Goal: Task Accomplishment & Management: Use online tool/utility

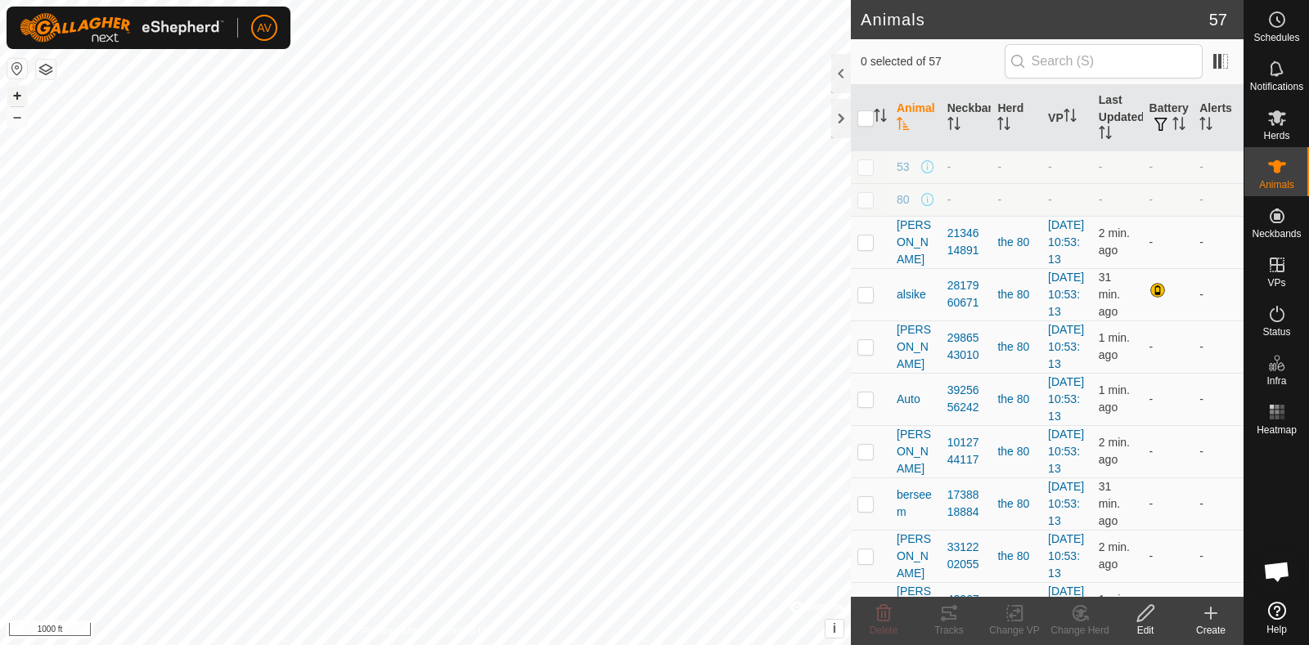
click at [11, 92] on button "+" at bounding box center [17, 96] width 20 height 20
click at [117, 644] on html "AV Schedules Notifications Herds Animals Neckbands VPs Status Infra Heatmap Hel…" at bounding box center [654, 322] width 1309 height 645
click at [12, 86] on button "+" at bounding box center [17, 96] width 20 height 20
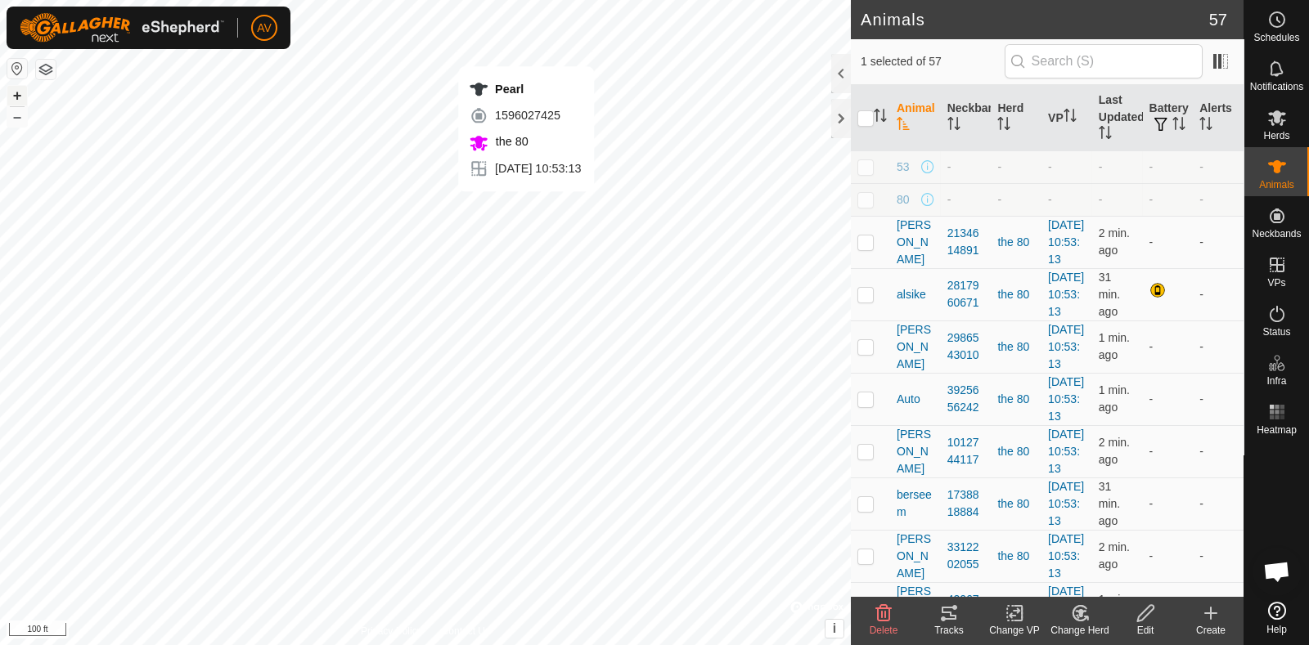
checkbox input "false"
click at [940, 621] on icon at bounding box center [949, 614] width 20 height 20
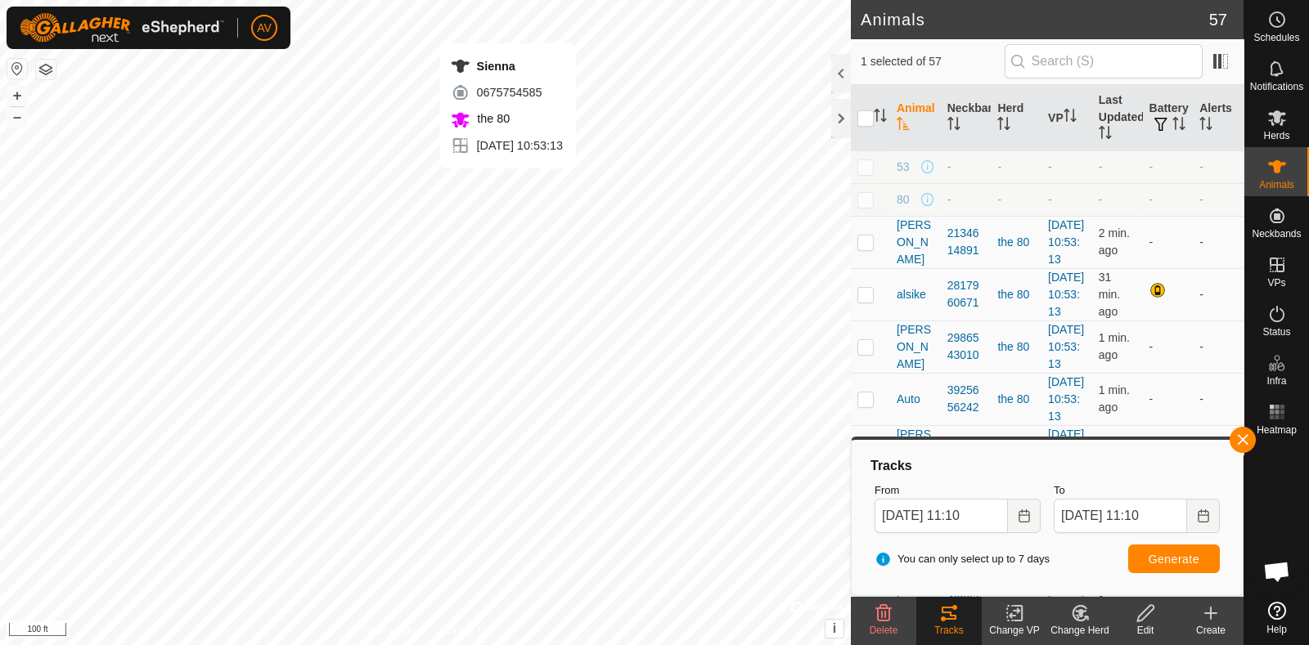
checkbox input "false"
checkbox input "true"
click at [951, 627] on div "Tracks" at bounding box center [948, 630] width 65 height 15
click at [1177, 558] on span "Generate" at bounding box center [1173, 559] width 51 height 13
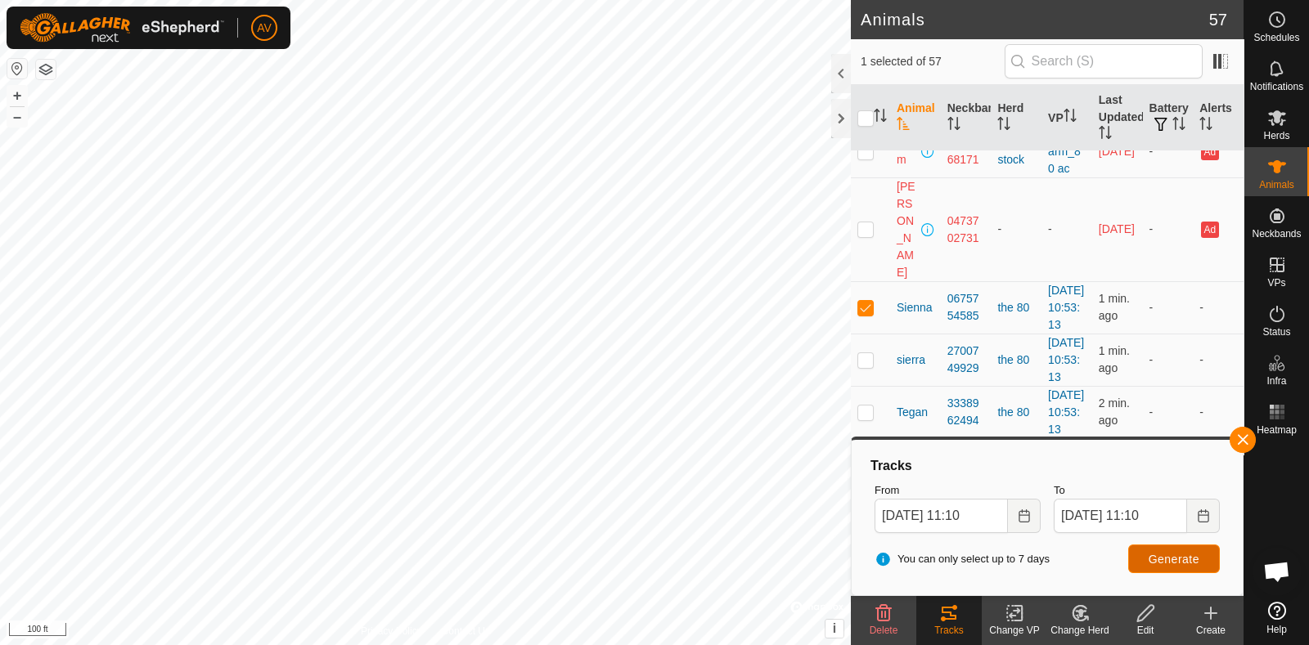
scroll to position [3174, 0]
click at [1244, 443] on button "button" at bounding box center [1242, 440] width 26 height 26
